Goal: Information Seeking & Learning: Learn about a topic

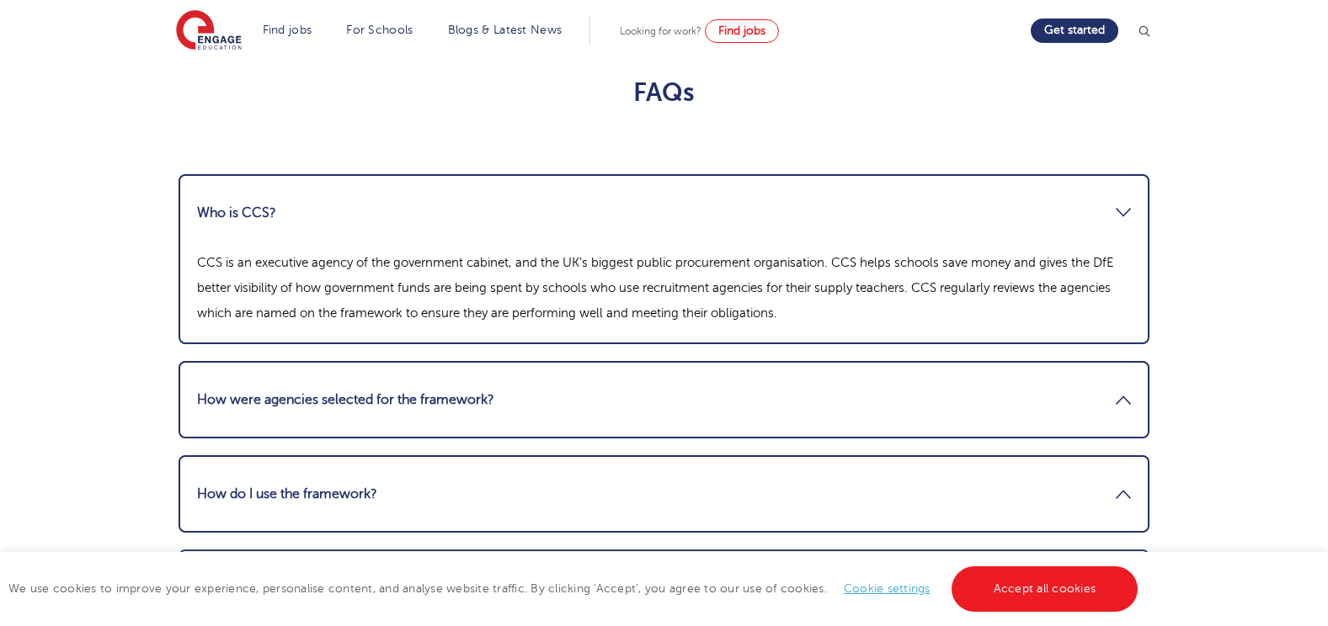
scroll to position [2273, 0]
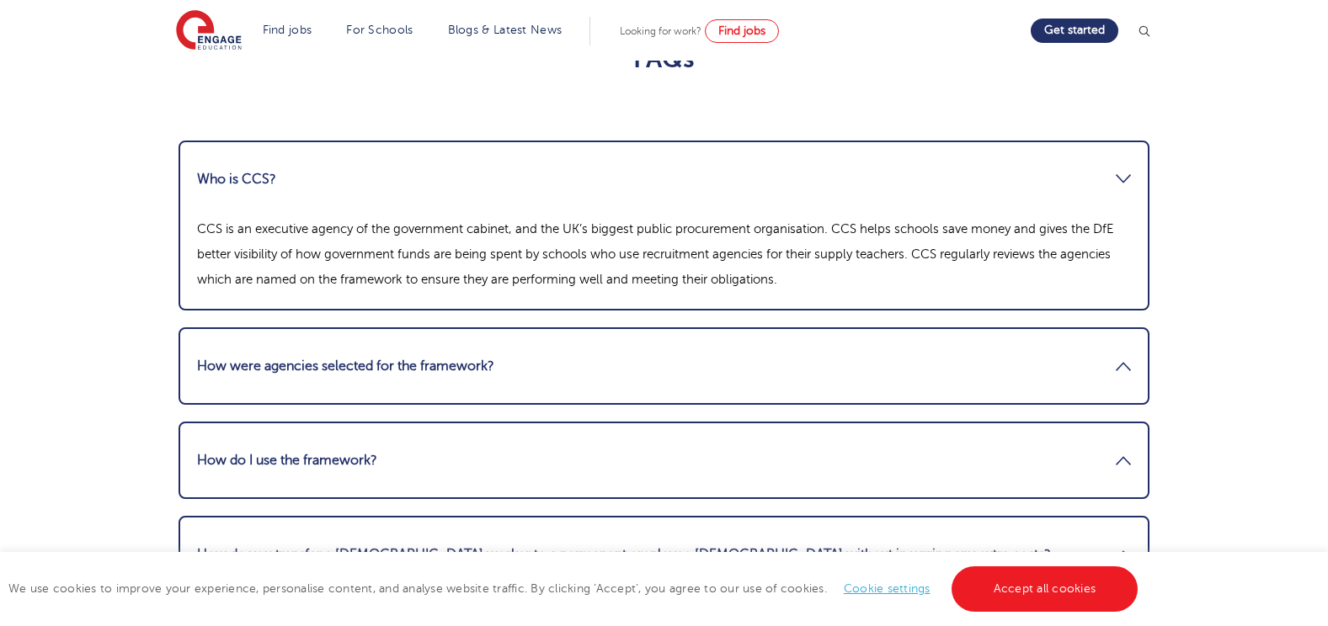
click at [400, 356] on link "How were agencies selected for the framework?" at bounding box center [664, 366] width 934 height 40
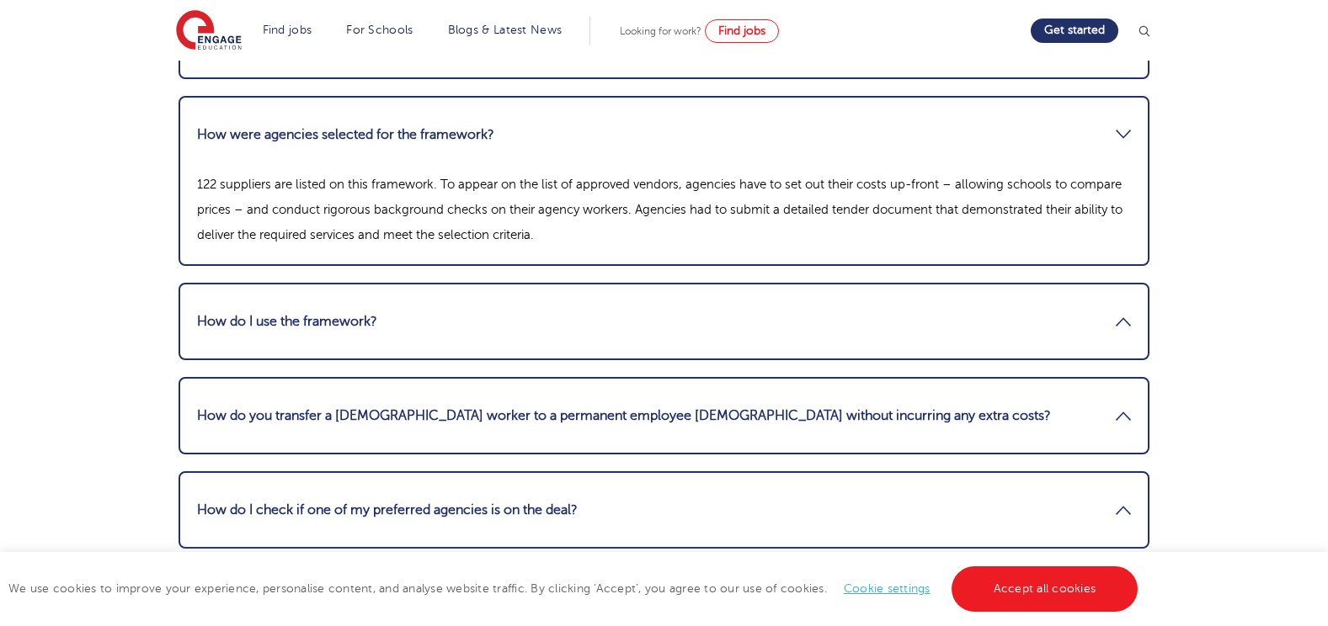
scroll to position [2442, 0]
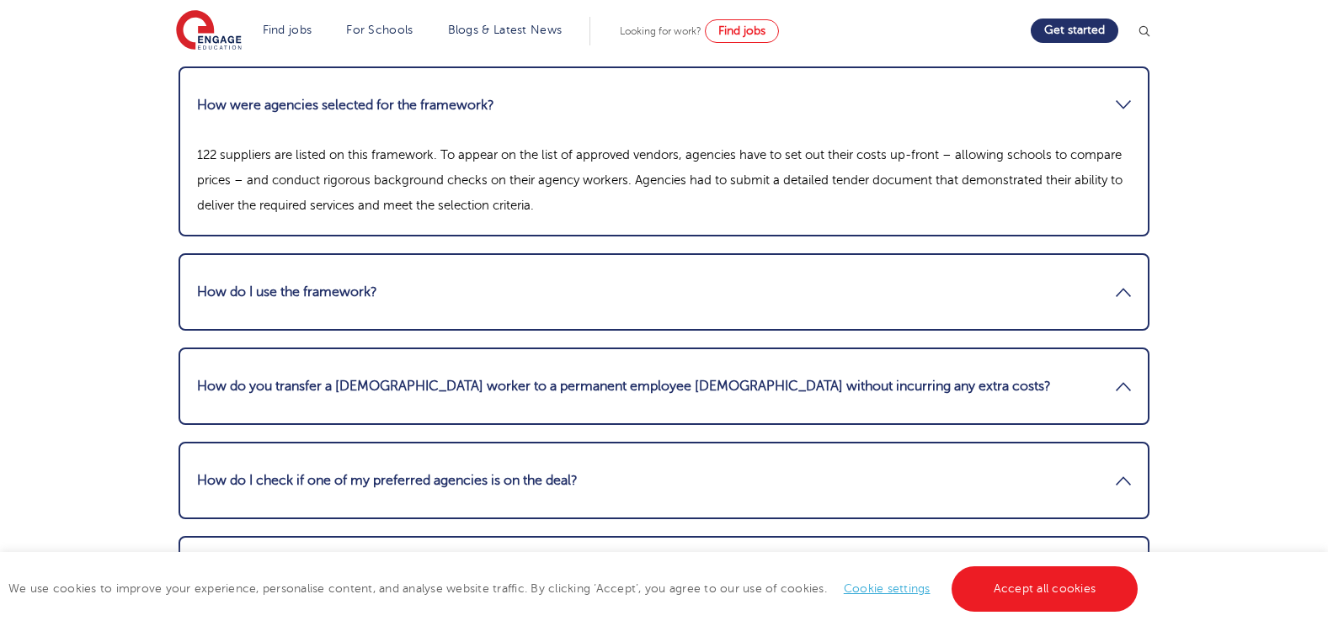
click at [416, 297] on link "How do I use the framework?" at bounding box center [664, 292] width 934 height 40
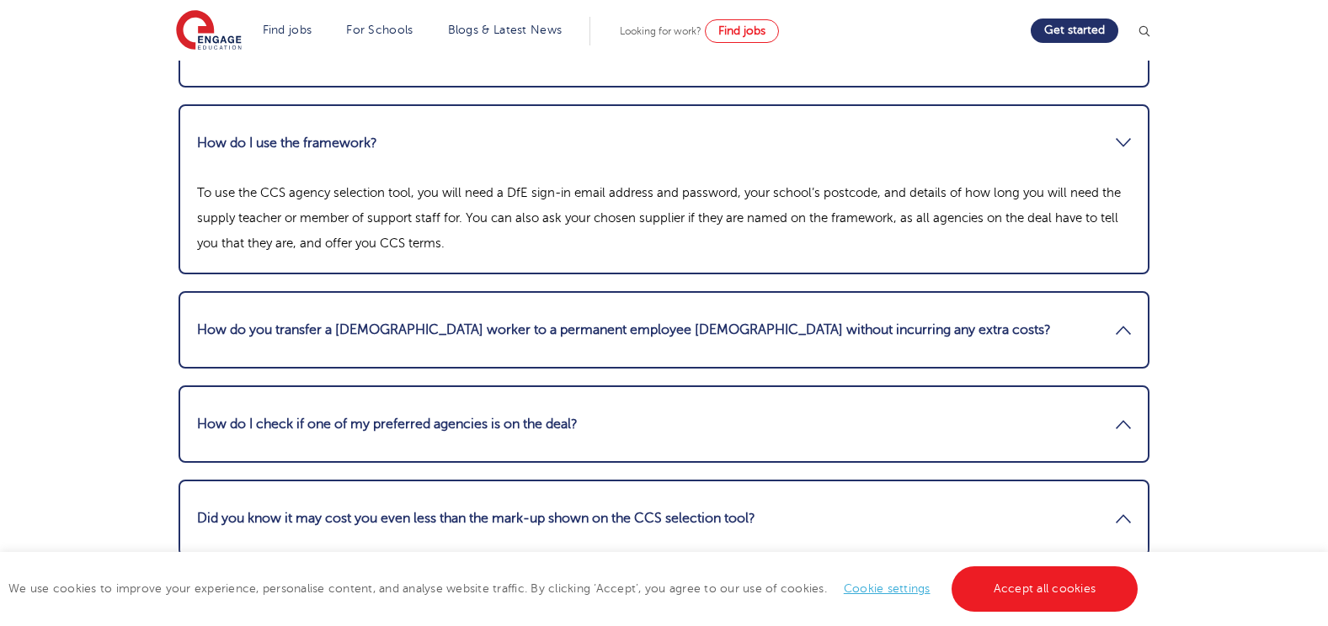
scroll to position [2526, 0]
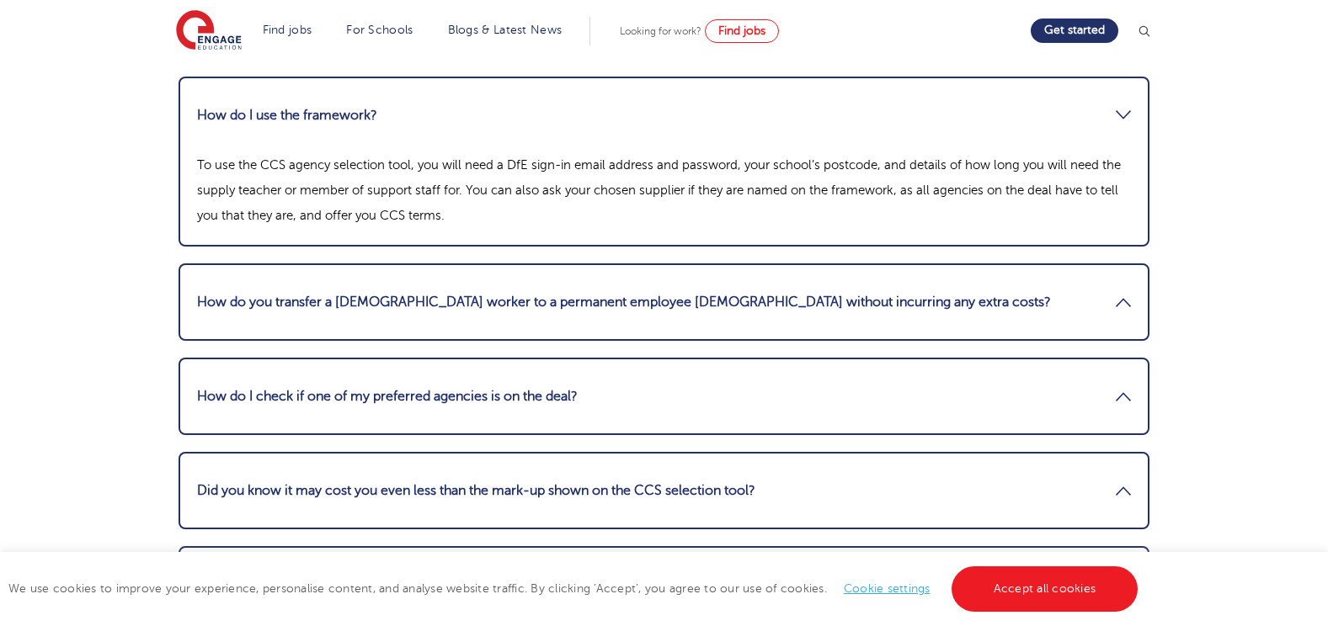
click at [418, 297] on link "How do you transfer a temporary worker to a permanent employee contract without…" at bounding box center [664, 302] width 934 height 40
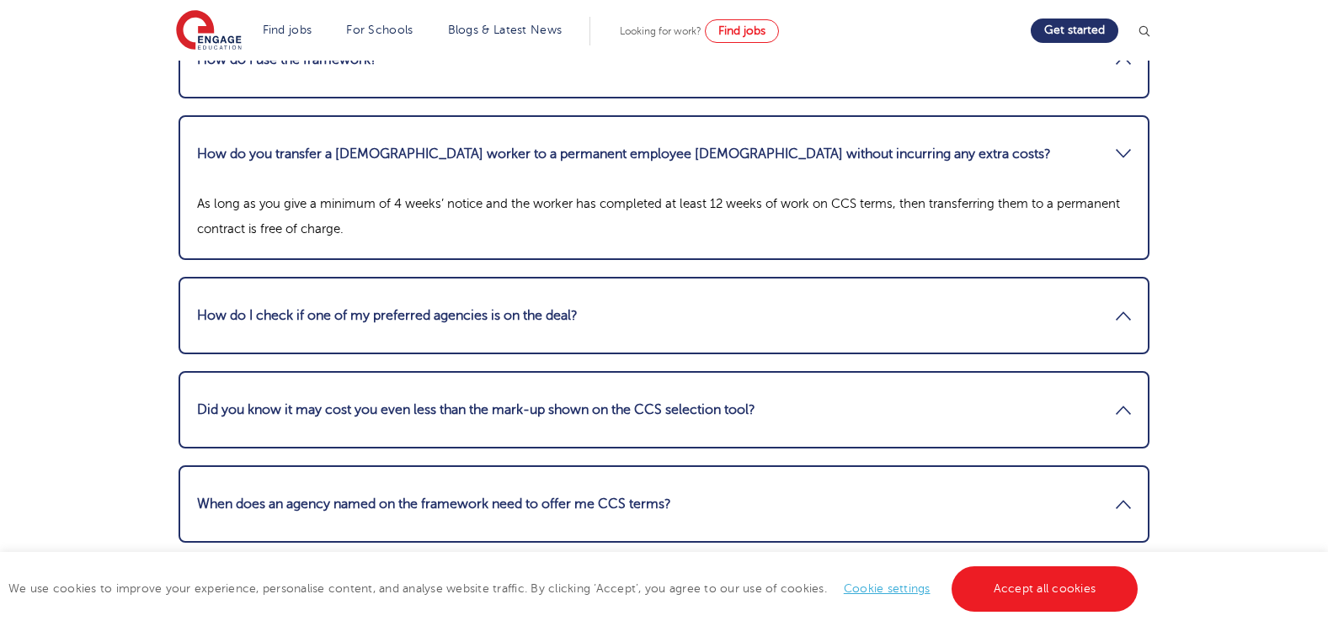
scroll to position [2610, 0]
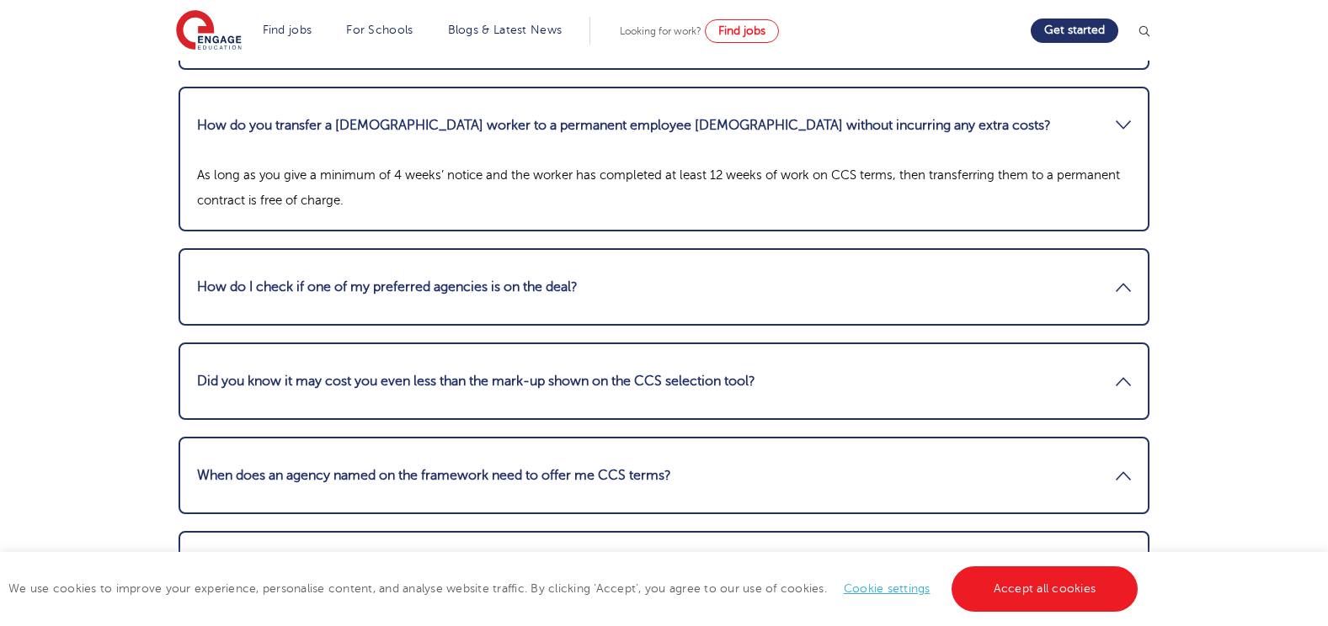
click at [418, 297] on link "How do I check if one of my preferred agencies is on the deal?" at bounding box center [664, 287] width 934 height 40
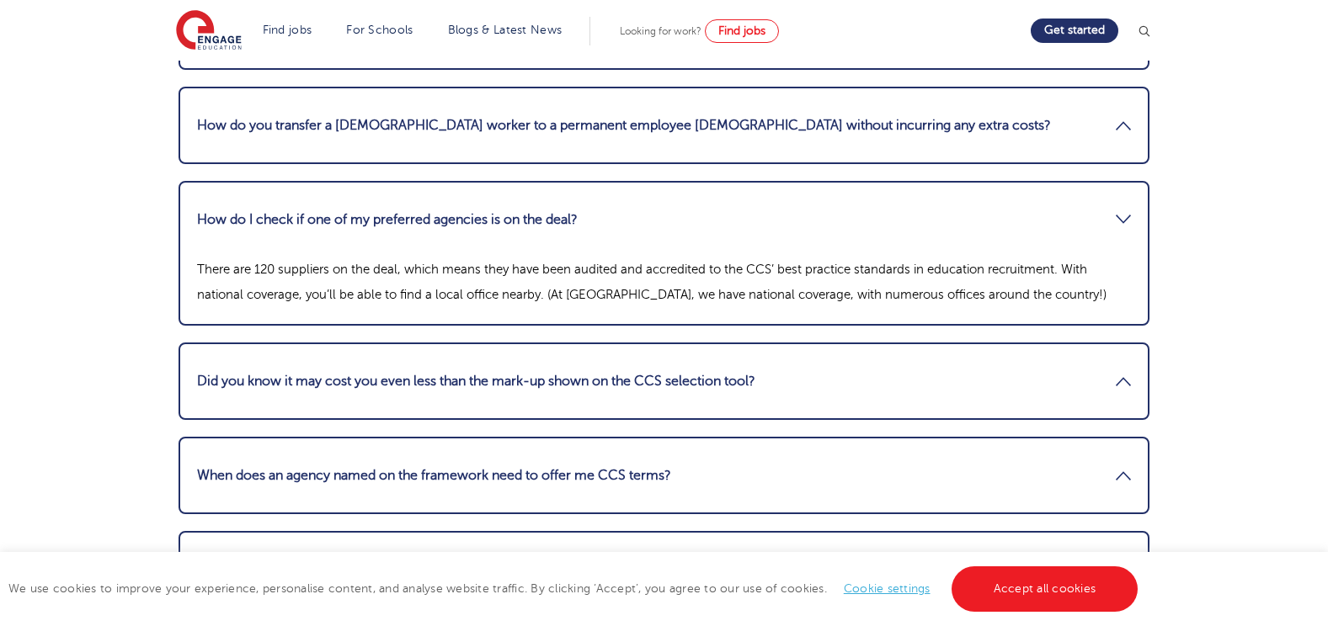
click at [403, 377] on link "Did you know it may cost you even less than the mark-up shown on the CCS select…" at bounding box center [664, 381] width 934 height 40
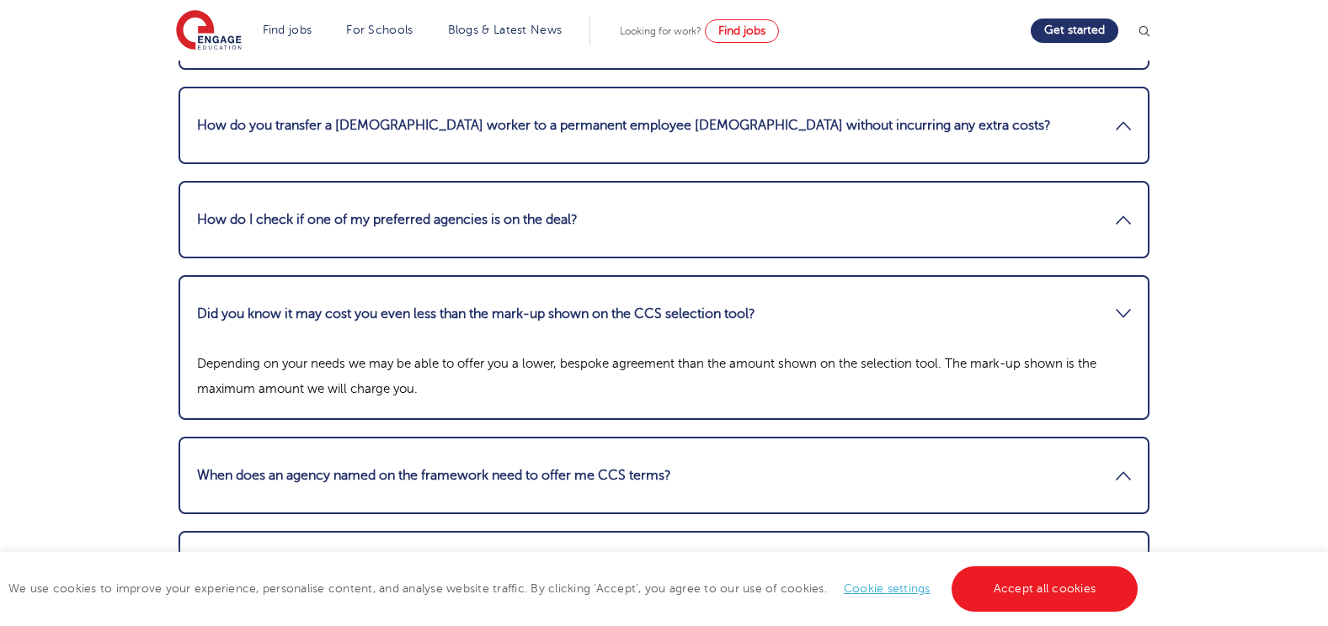
scroll to position [2694, 0]
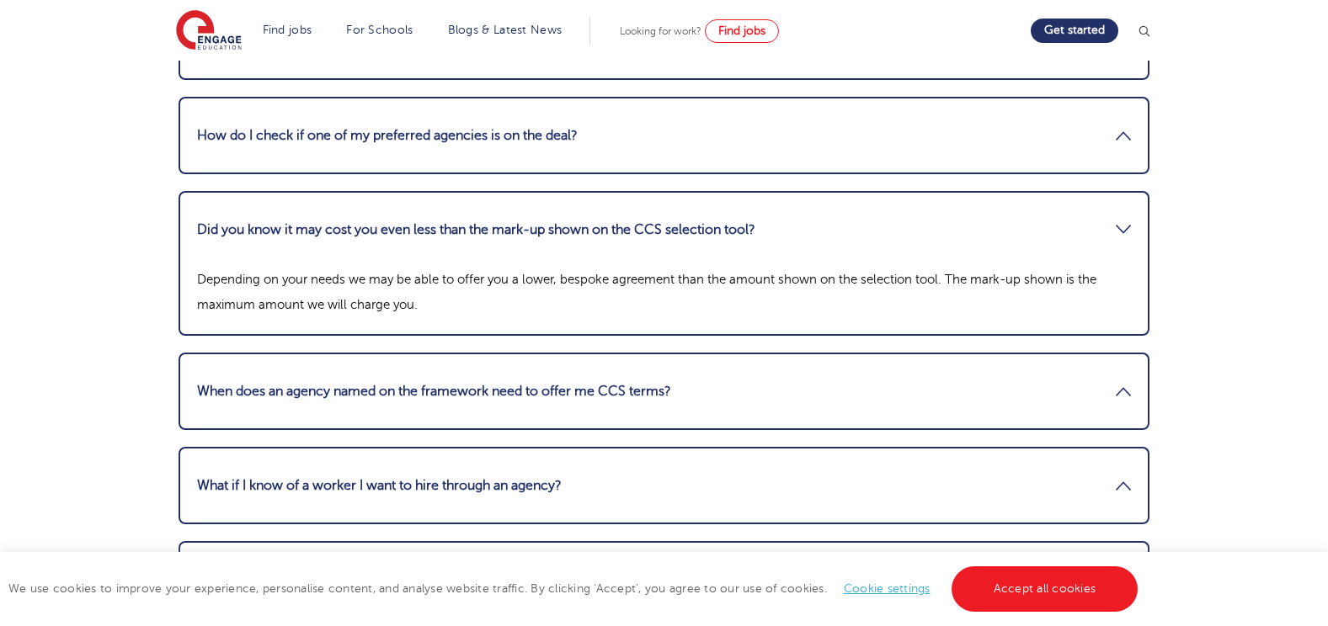
click at [899, 372] on link "When does an agency named on the framework need to offer me CCS terms?" at bounding box center [664, 391] width 934 height 40
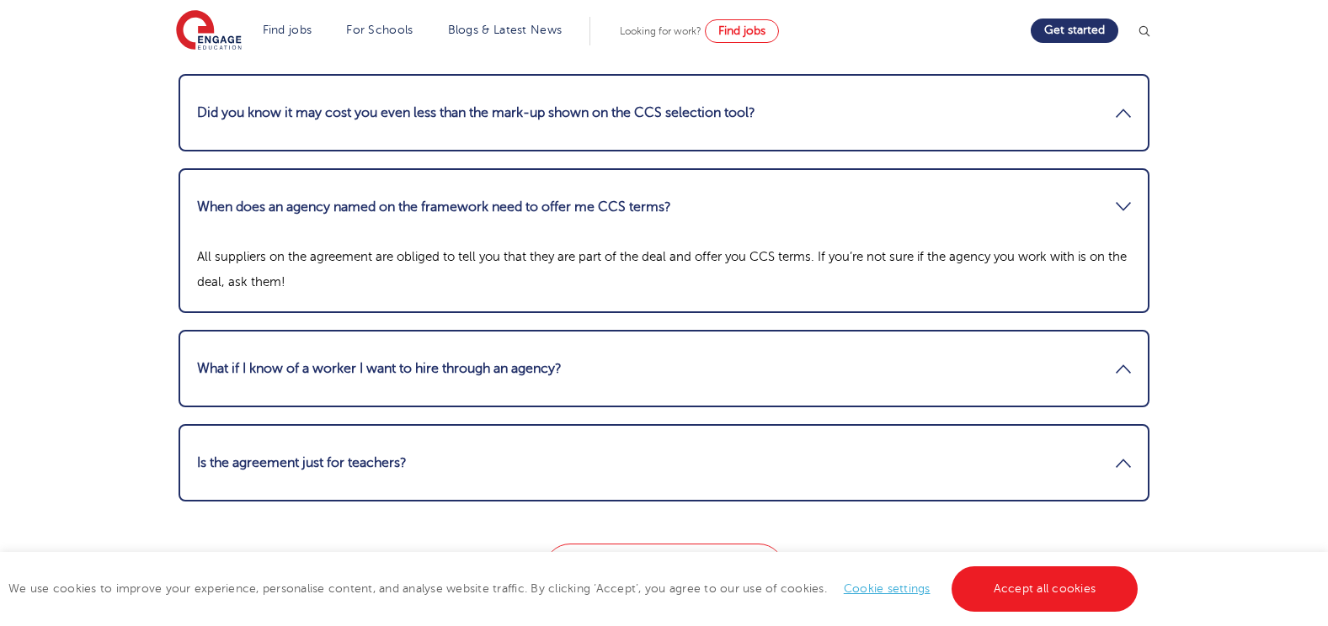
scroll to position [2863, 0]
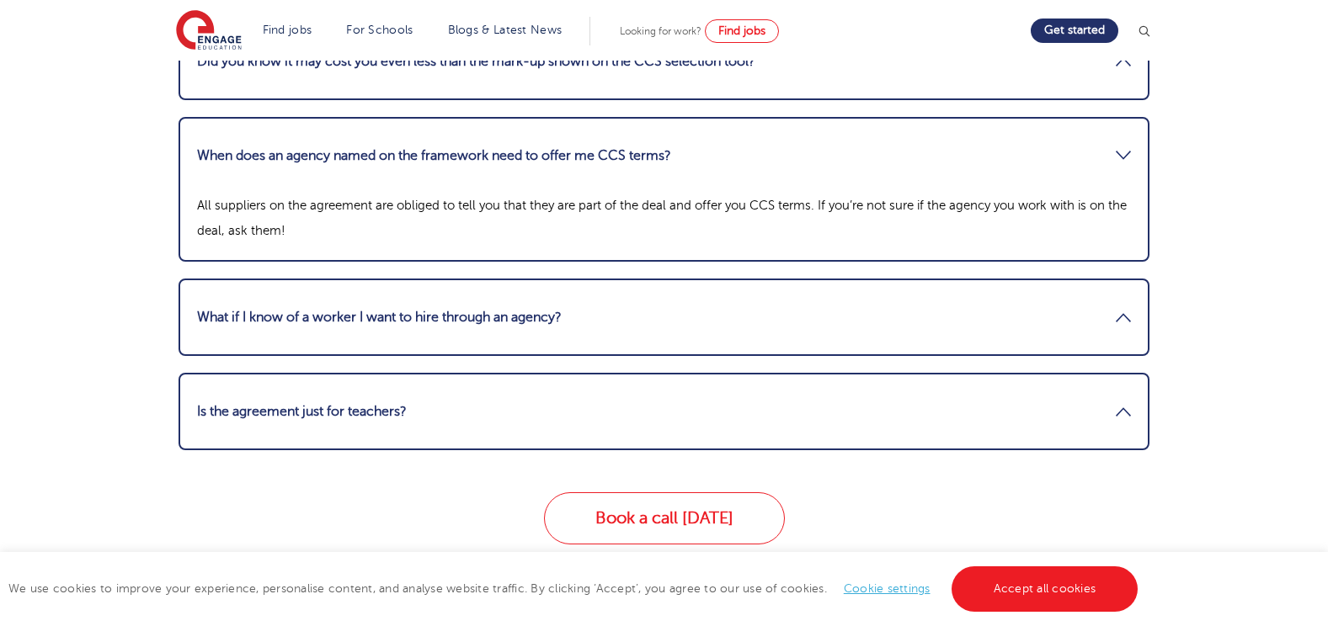
click at [492, 331] on link "What if I know of a worker I want to hire through an agency?" at bounding box center [664, 317] width 934 height 40
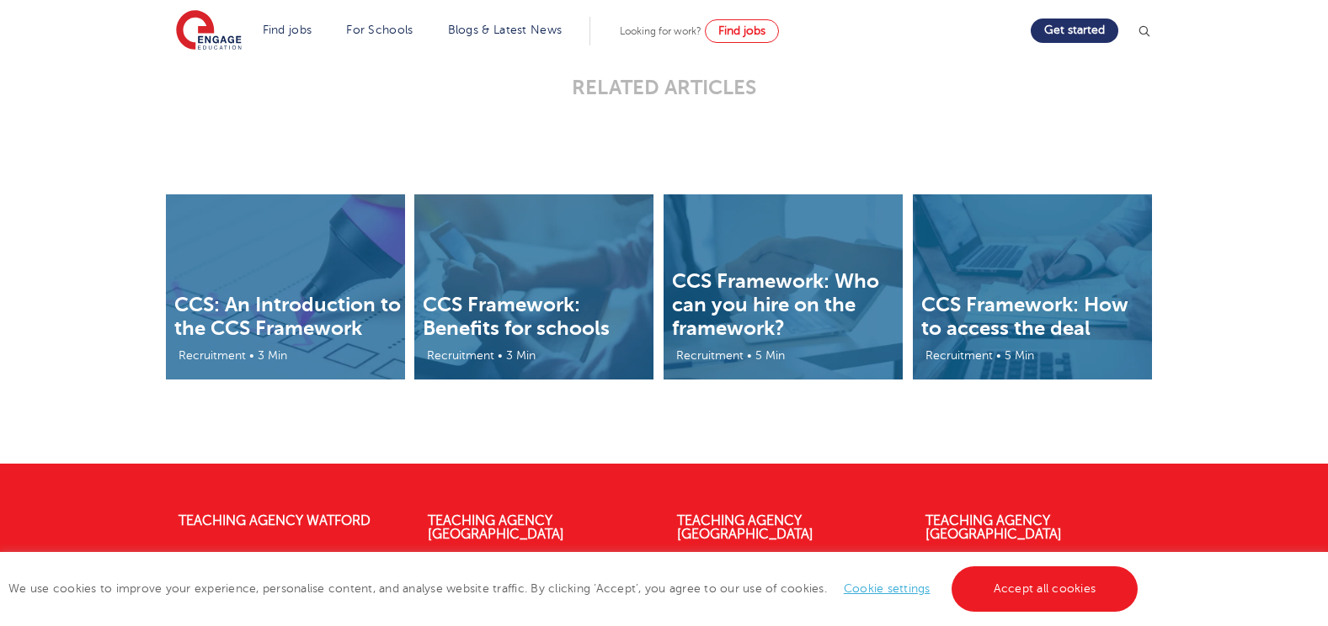
scroll to position [4125, 0]
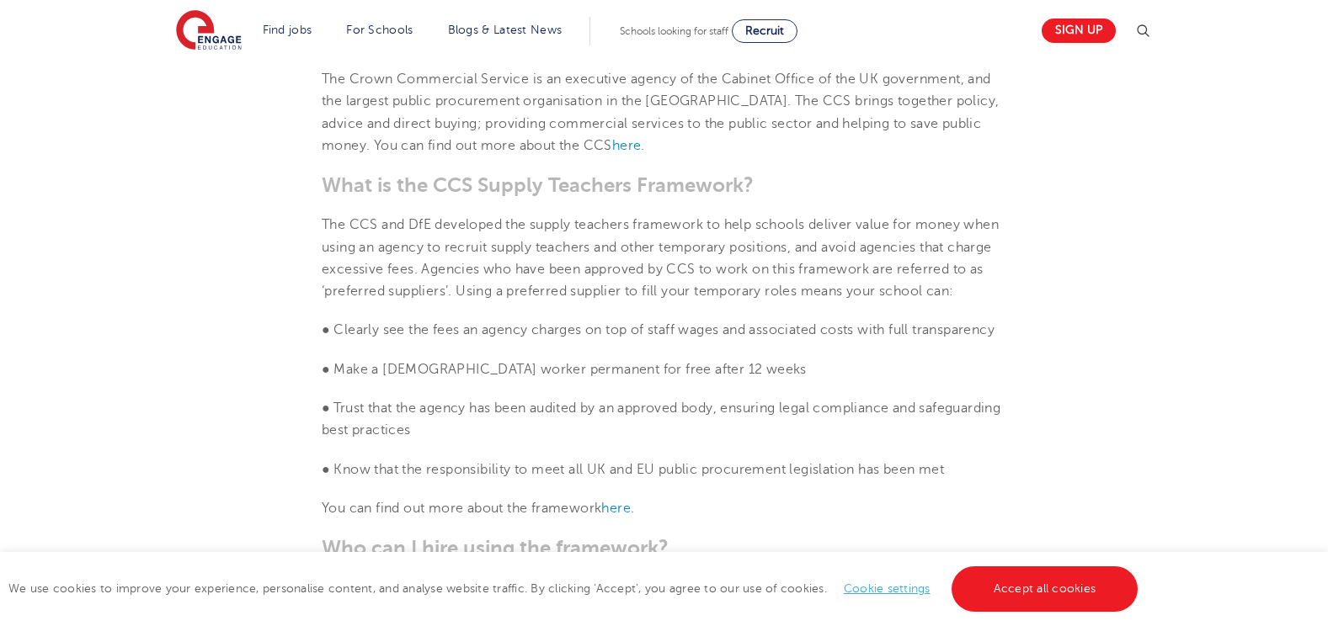
scroll to position [842, 0]
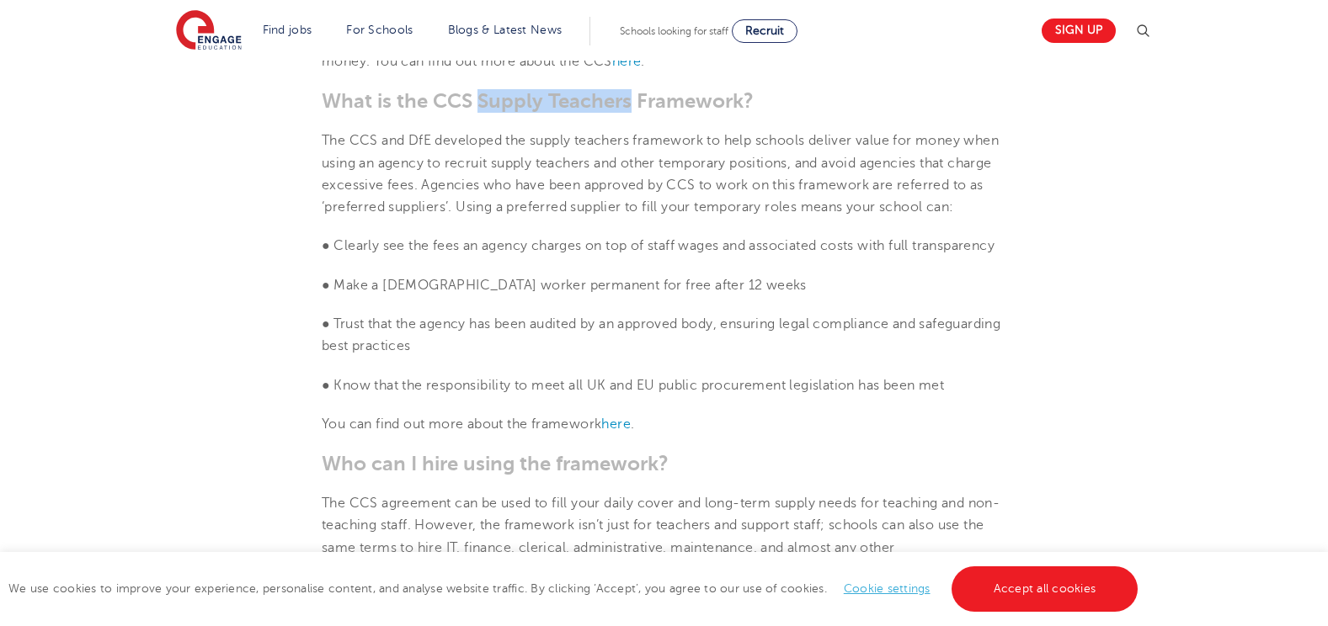
drag, startPoint x: 503, startPoint y: 100, endPoint x: 627, endPoint y: 102, distance: 123.8
click at [627, 102] on h3 "What is the CCS Supply Teachers Framework?" at bounding box center [664, 101] width 684 height 24
drag, startPoint x: 627, startPoint y: 102, endPoint x: 615, endPoint y: 106, distance: 12.5
